Goal: Task Accomplishment & Management: Use online tool/utility

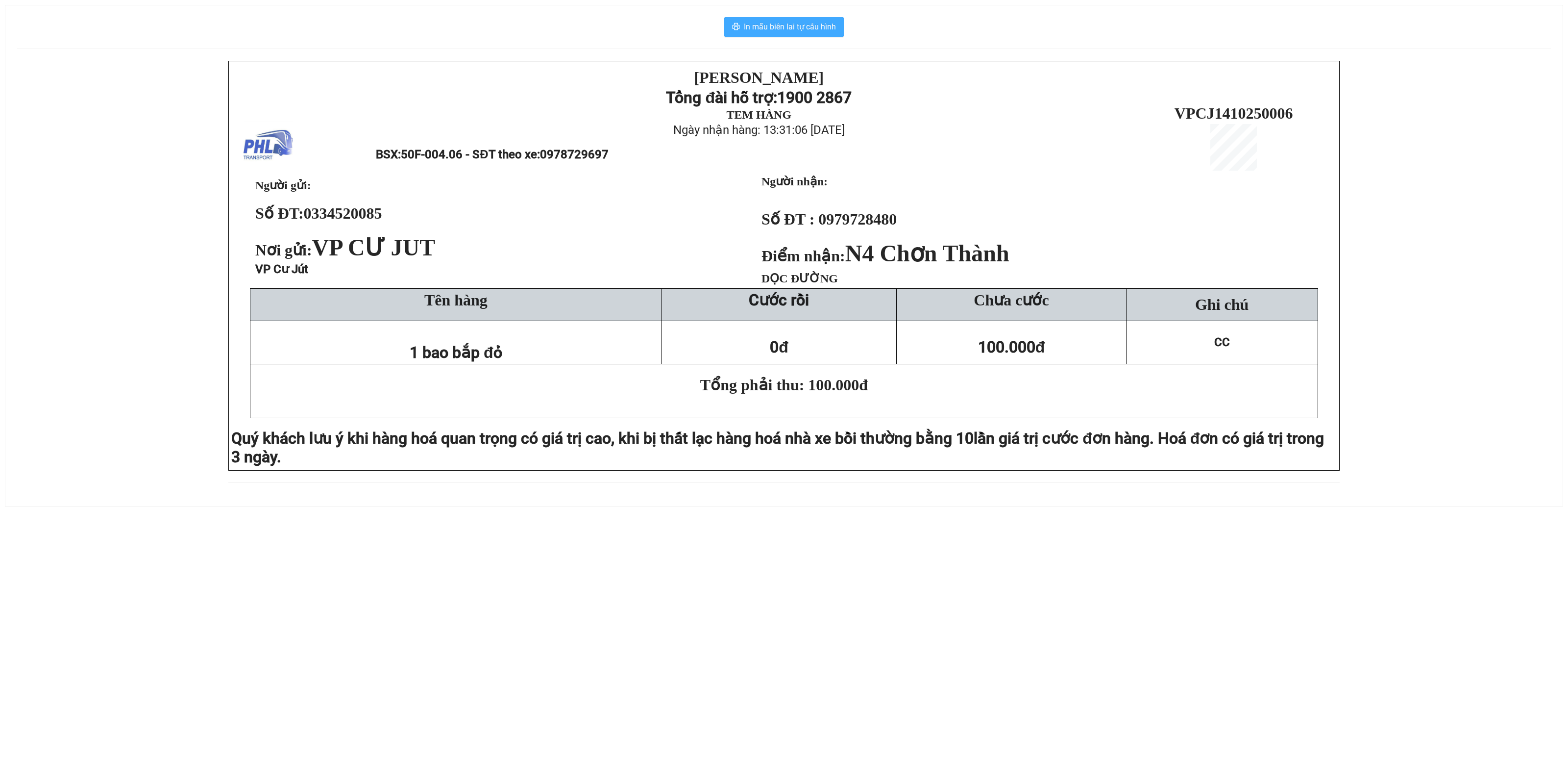
click at [785, 23] on span "In mẫu biên lai tự cấu hình" at bounding box center [790, 26] width 92 height 12
